Goal: Task Accomplishment & Management: Use online tool/utility

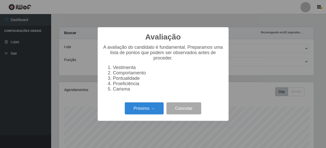
select select "496"
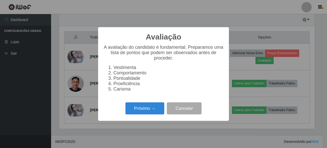
scroll to position [106, 256]
click at [135, 112] on button "Próximo →" at bounding box center [145, 108] width 39 height 12
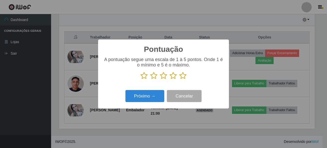
scroll to position [255548, 255398]
click at [184, 78] on icon at bounding box center [182, 76] width 7 height 8
click at [179, 79] on input "radio" at bounding box center [179, 79] width 0 height 0
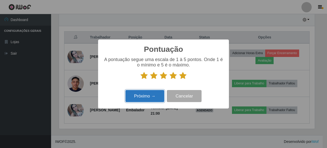
click at [156, 94] on button "Próximo →" at bounding box center [145, 96] width 39 height 12
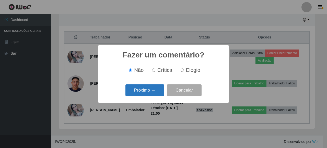
click at [154, 92] on button "Próximo →" at bounding box center [145, 90] width 39 height 12
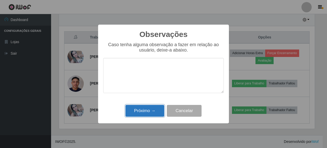
click at [158, 111] on button "Próximo →" at bounding box center [145, 111] width 39 height 12
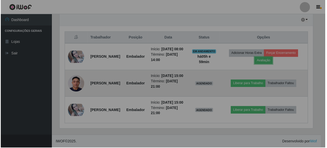
scroll to position [106, 259]
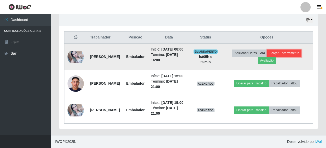
click at [295, 49] on button "Forçar Encerramento" at bounding box center [284, 52] width 34 height 7
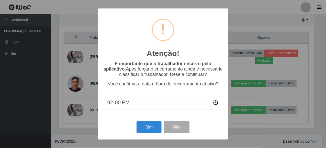
scroll to position [106, 256]
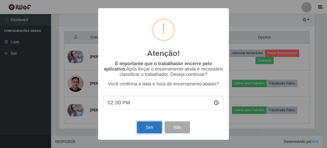
click at [151, 125] on button "Sim" at bounding box center [149, 127] width 25 height 12
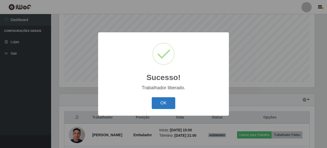
click at [165, 108] on button "OK" at bounding box center [164, 103] width 24 height 12
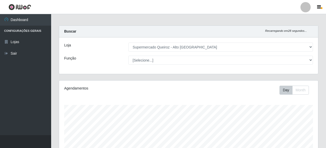
scroll to position [0, 0]
